Goal: Check status: Check status

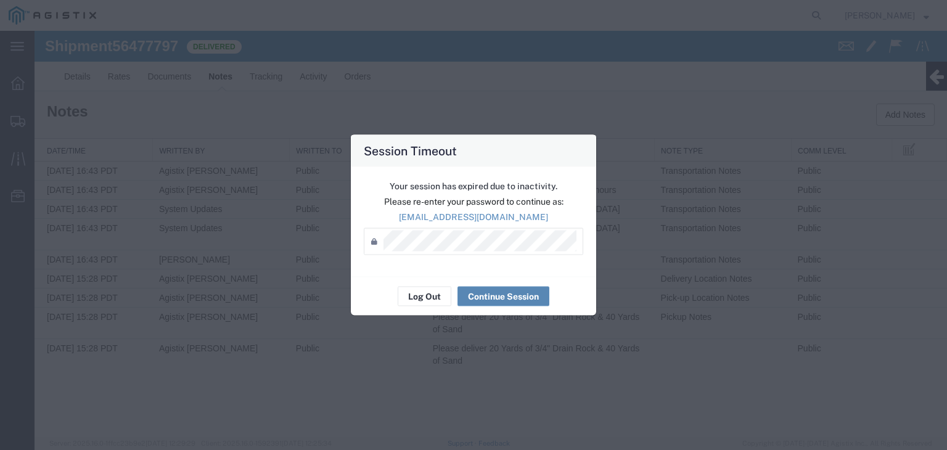
click at [514, 294] on button "Continue Session" at bounding box center [504, 297] width 92 height 20
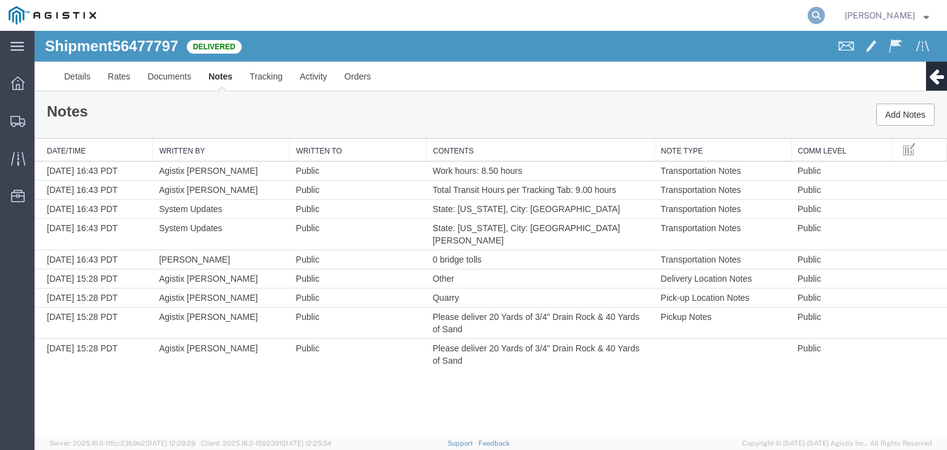
click at [816, 18] on icon at bounding box center [816, 15] width 17 height 17
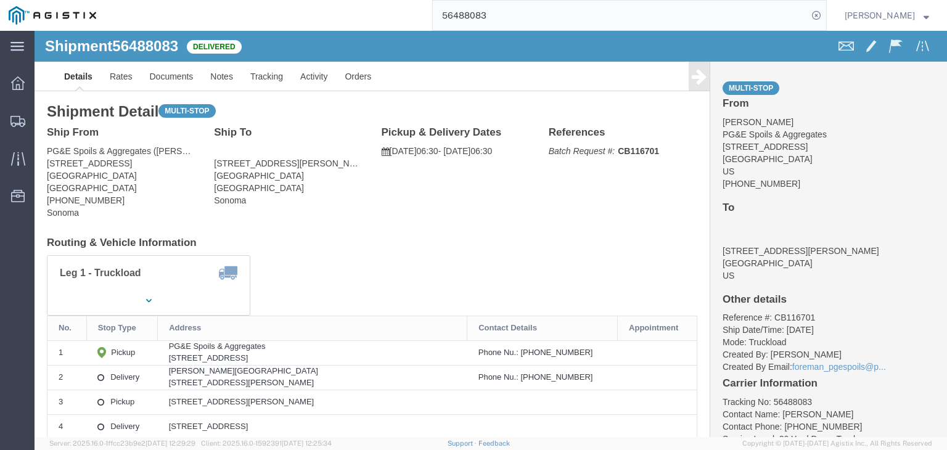
click icon
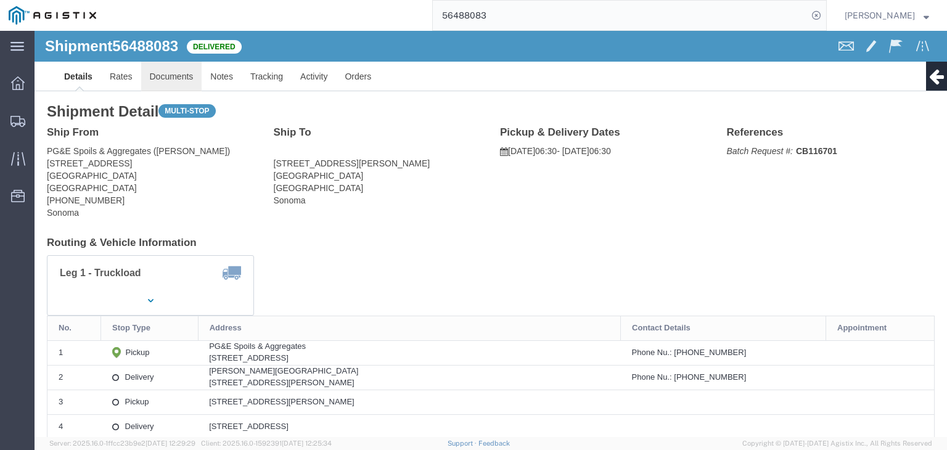
click link "Documents"
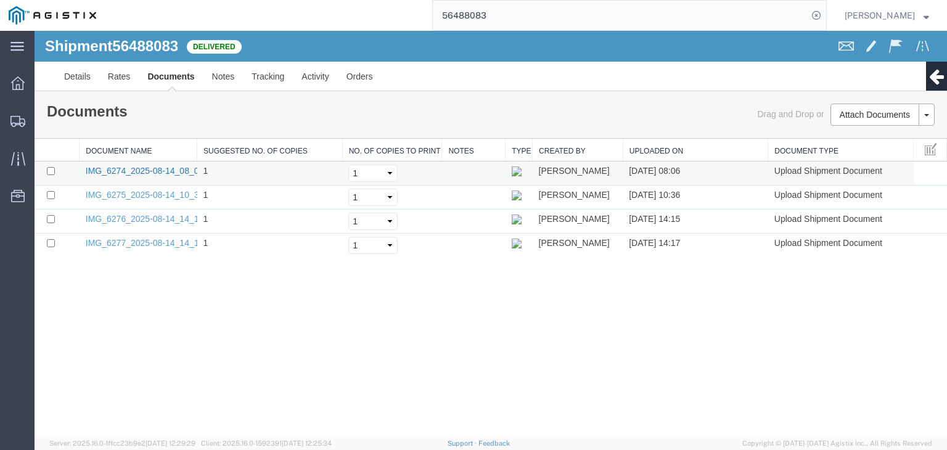
click at [163, 171] on link "IMG_6274_2025-08-14_08_06_29.jpeg" at bounding box center [161, 171] width 151 height 10
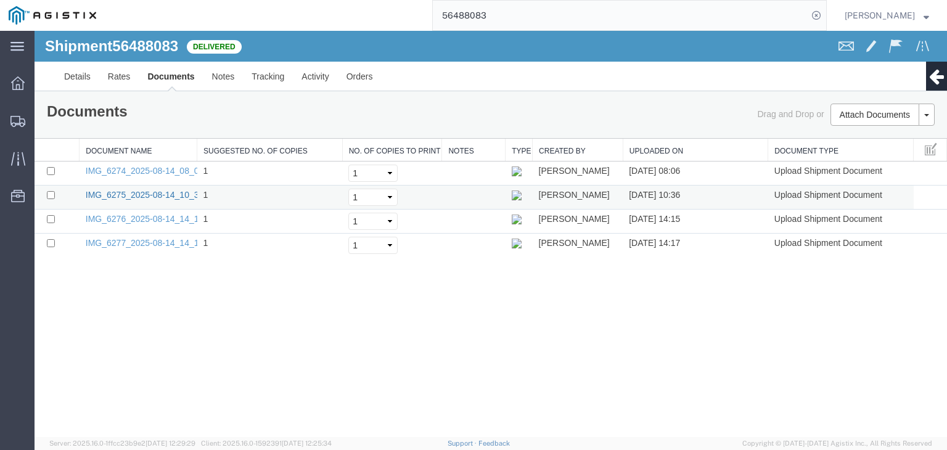
click at [169, 197] on link "IMG_6275_2025-08-14_10_36_51.jpeg" at bounding box center [161, 195] width 151 height 10
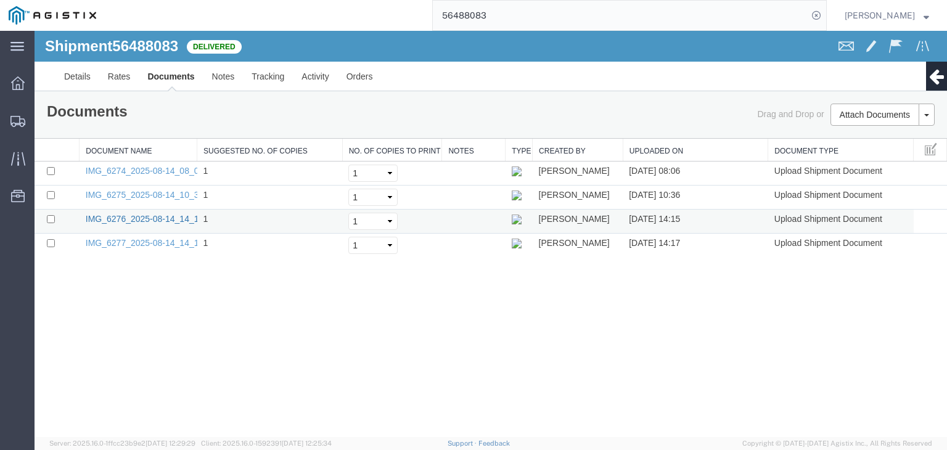
click at [170, 221] on link "IMG_6276_2025-08-14_14_15_27.jpeg" at bounding box center [161, 219] width 151 height 10
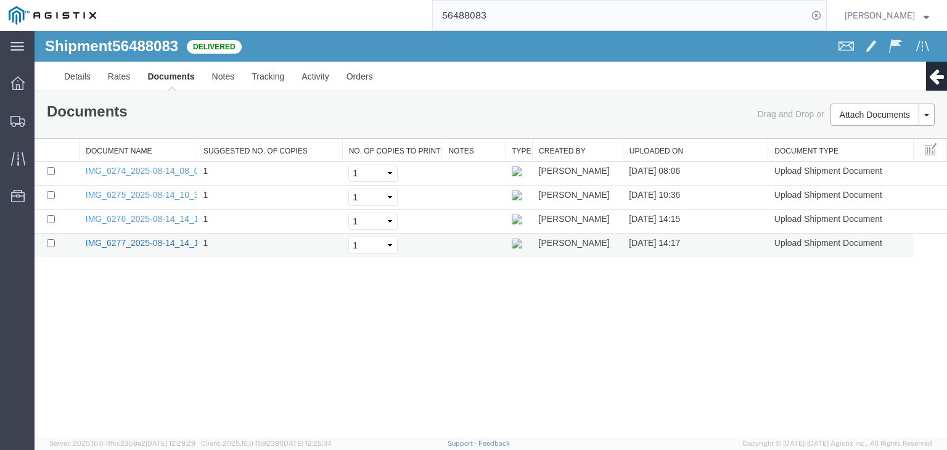
click at [176, 238] on link "IMG_6277_2025-08-14_14_17_14.jpeg" at bounding box center [161, 243] width 151 height 10
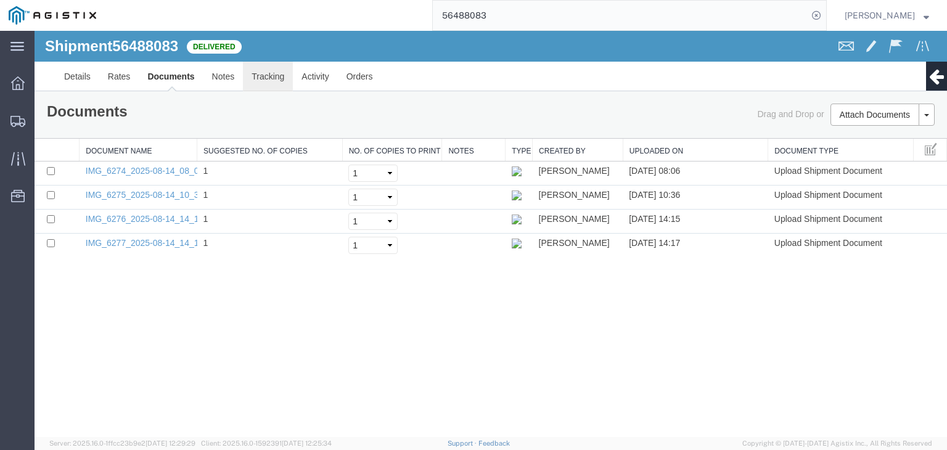
click at [270, 70] on link "Tracking" at bounding box center [268, 77] width 50 height 30
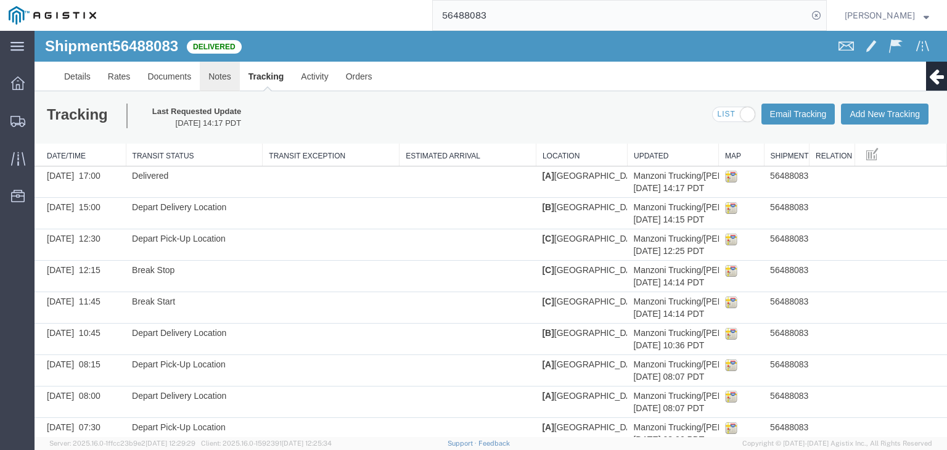
click at [219, 72] on link "Notes" at bounding box center [220, 77] width 40 height 30
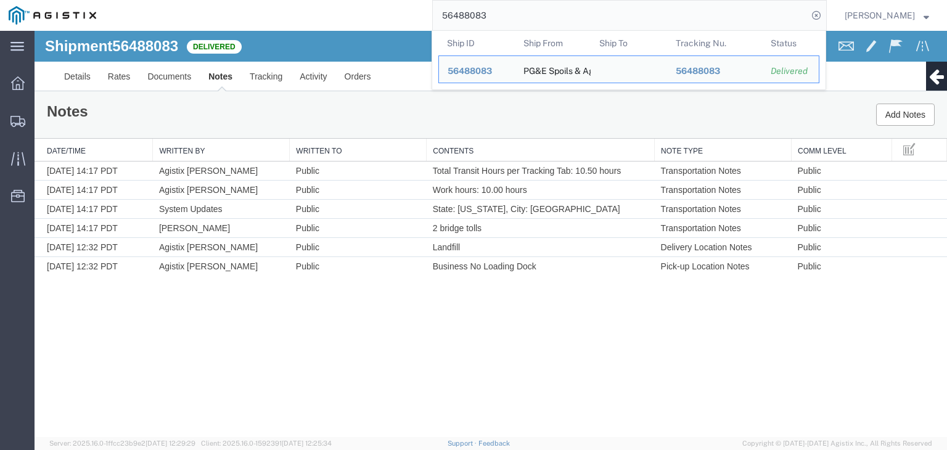
click at [499, 18] on input "56488083" at bounding box center [620, 16] width 375 height 30
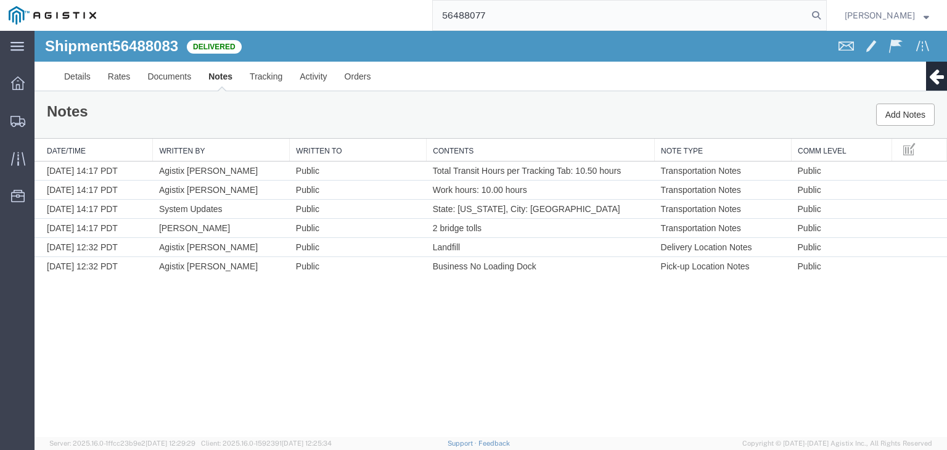
type input "56488077"
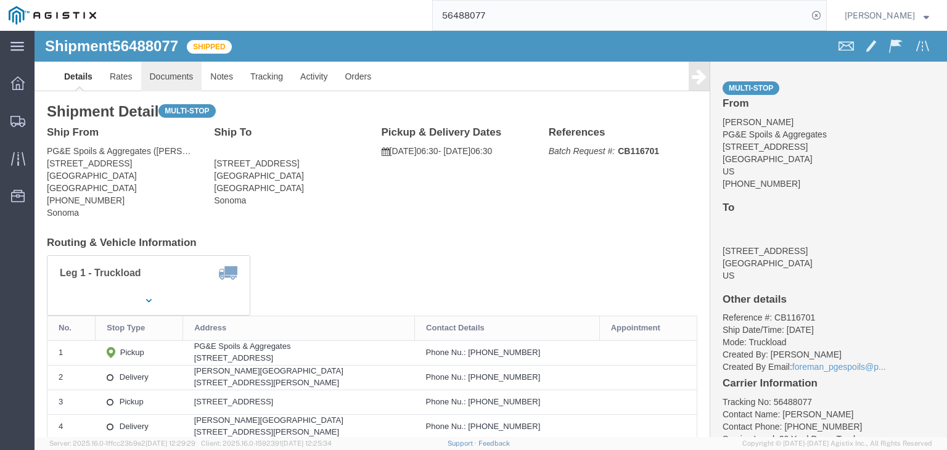
click link "Documents"
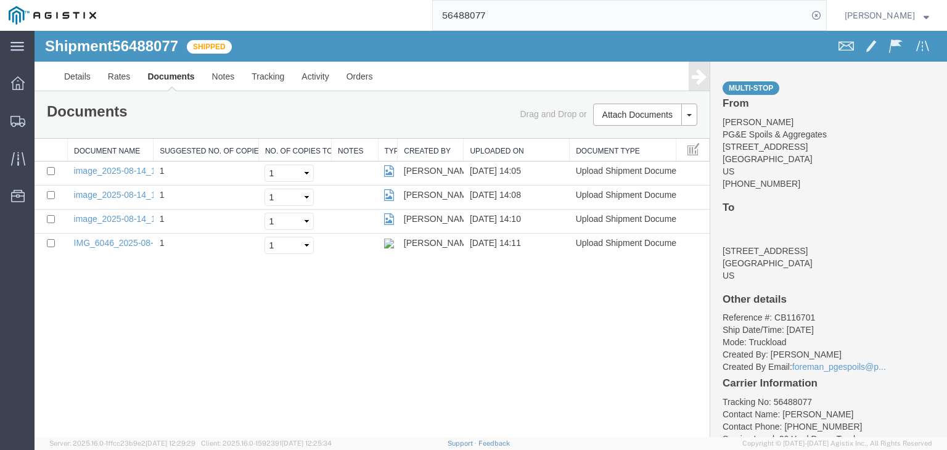
click at [698, 77] on icon at bounding box center [699, 76] width 15 height 17
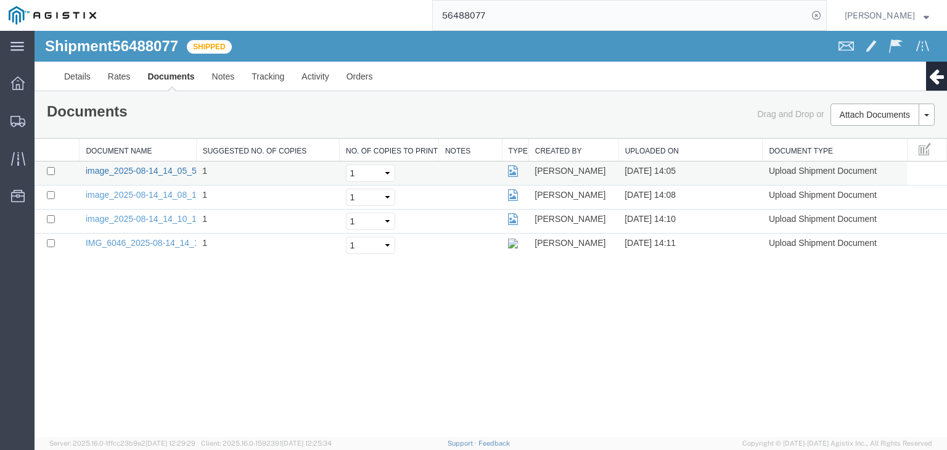
click at [180, 169] on link "image_2025-08-14_14_05_57.jpg" at bounding box center [151, 171] width 130 height 10
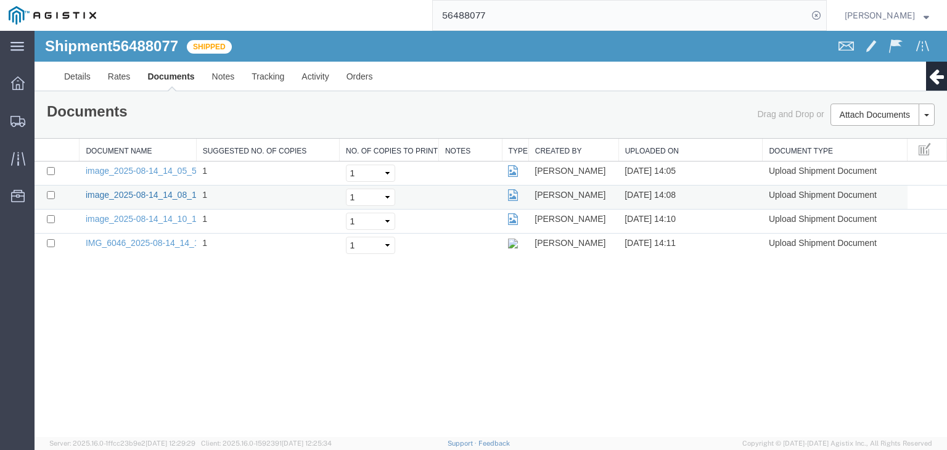
click at [178, 193] on link "image_2025-08-14_14_08_14.jpg" at bounding box center [151, 195] width 130 height 10
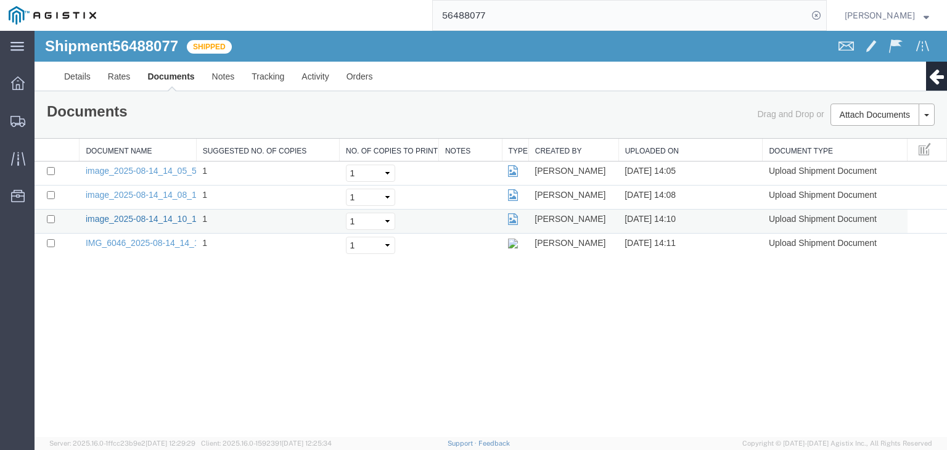
click at [179, 215] on link "image_2025-08-14_14_10_17.jpg" at bounding box center [151, 219] width 130 height 10
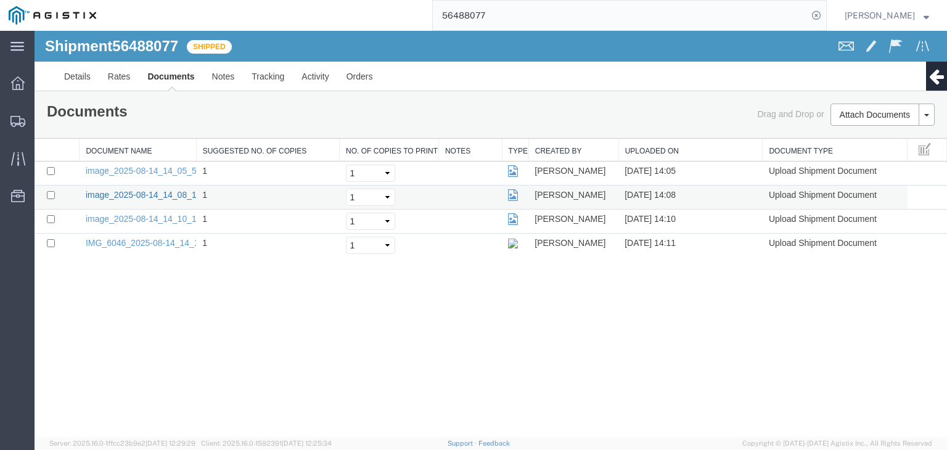
click at [175, 197] on link "image_2025-08-14_14_08_14.jpg" at bounding box center [151, 195] width 130 height 10
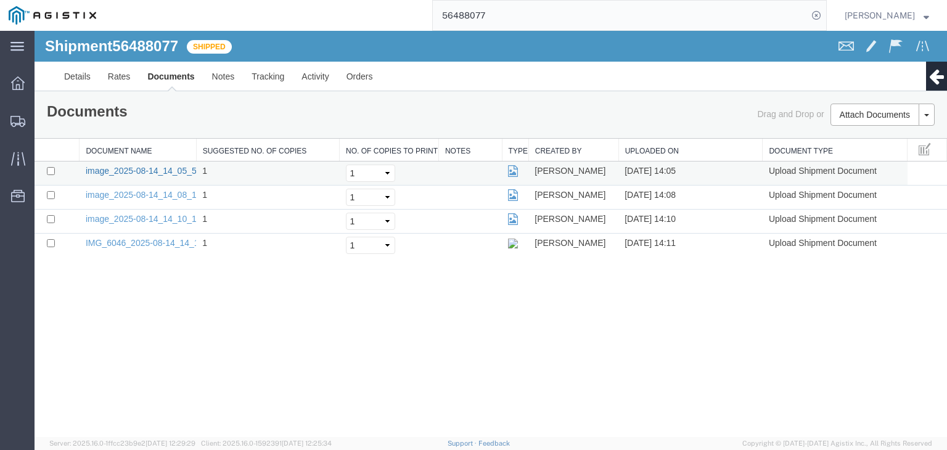
click at [159, 171] on link "image_2025-08-14_14_05_57.jpg" at bounding box center [151, 171] width 130 height 10
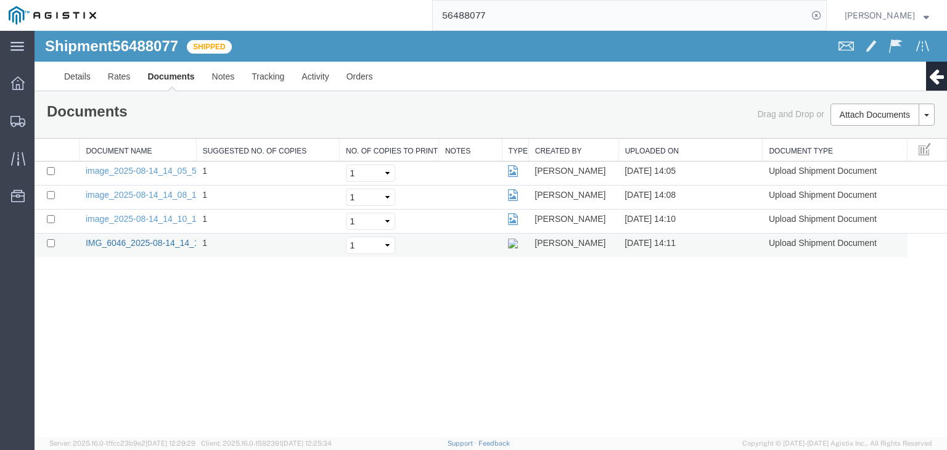
click at [160, 244] on link "IMG_6046_2025-08-14_14_11_34.jpeg" at bounding box center [161, 243] width 151 height 10
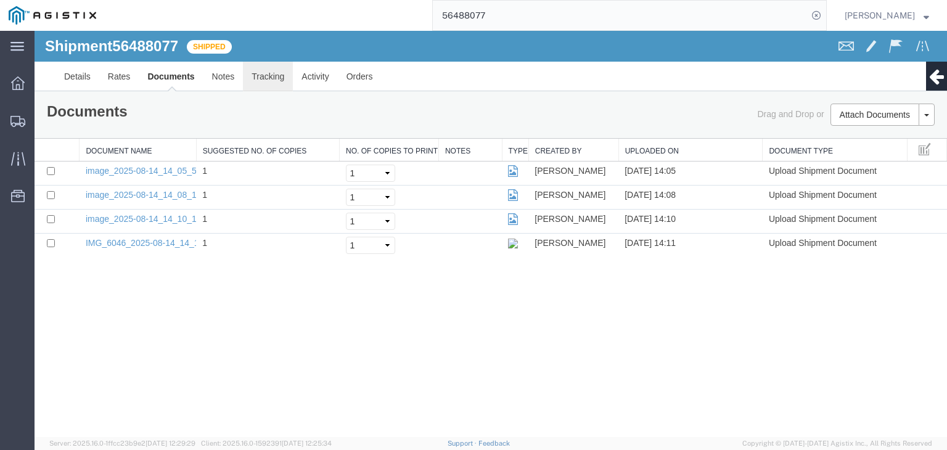
click at [271, 82] on link "Tracking" at bounding box center [268, 77] width 50 height 30
